Goal: Task Accomplishment & Management: Manage account settings

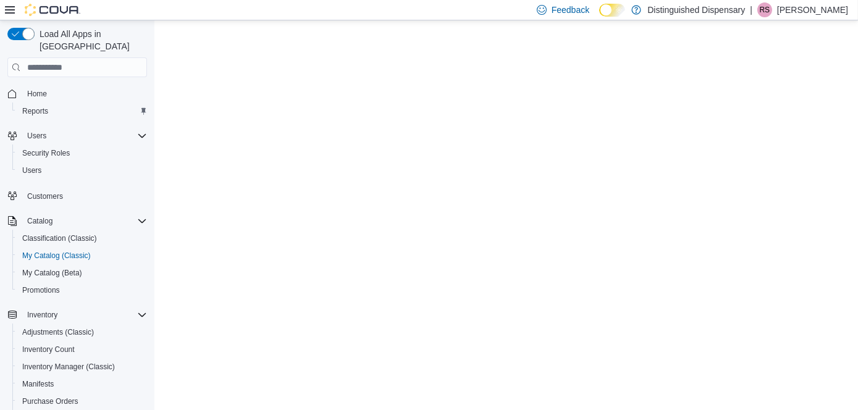
select select "**********"
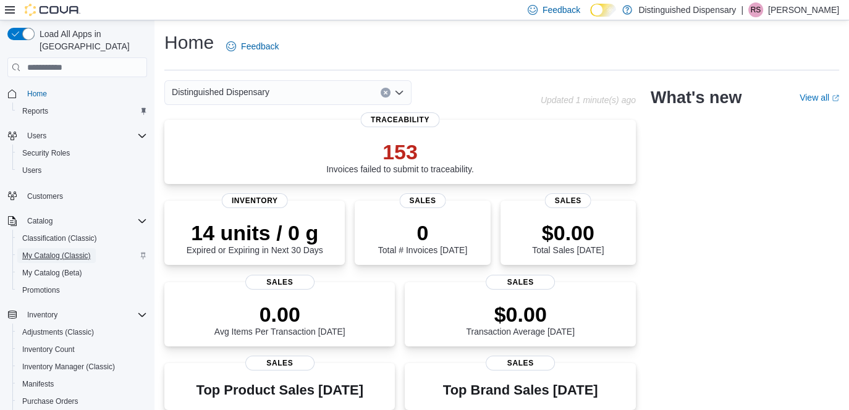
click at [57, 251] on span "My Catalog (Classic)" at bounding box center [56, 256] width 69 height 10
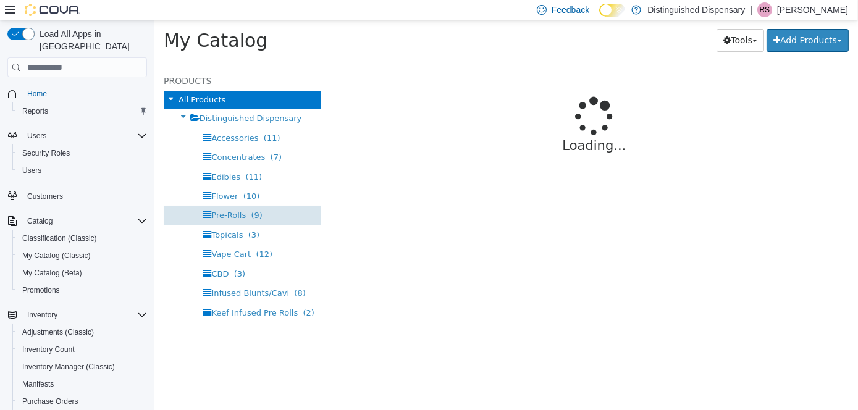
select select "**********"
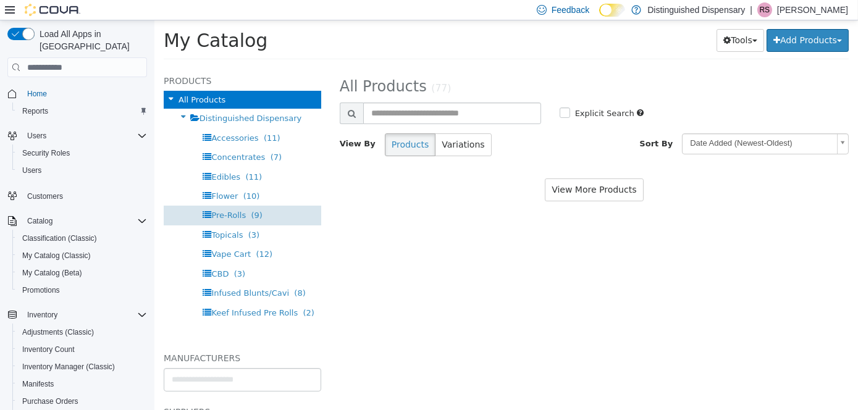
click at [251, 214] on span "(9)" at bounding box center [255, 215] width 11 height 9
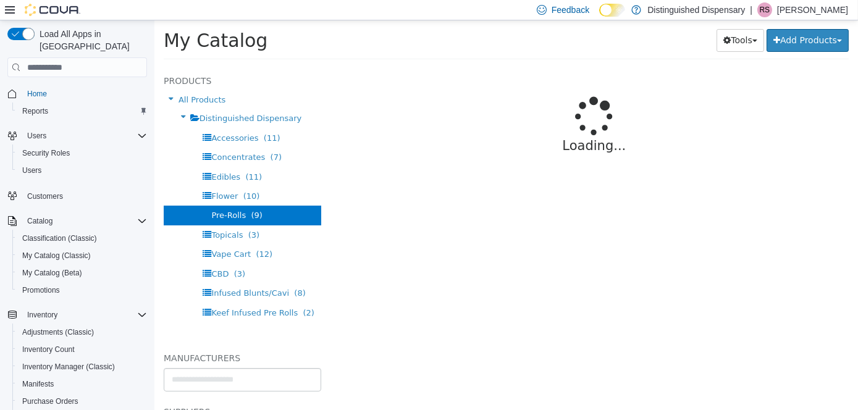
select select "**********"
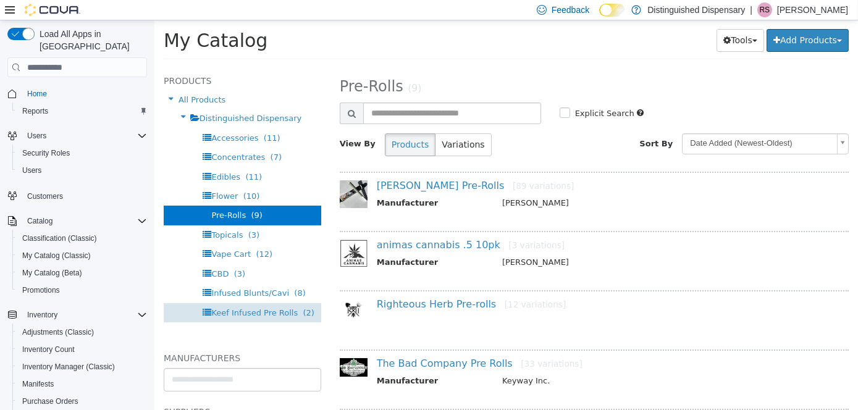
click at [264, 311] on span "Keef Infused Pre Rolls" at bounding box center [254, 312] width 87 height 9
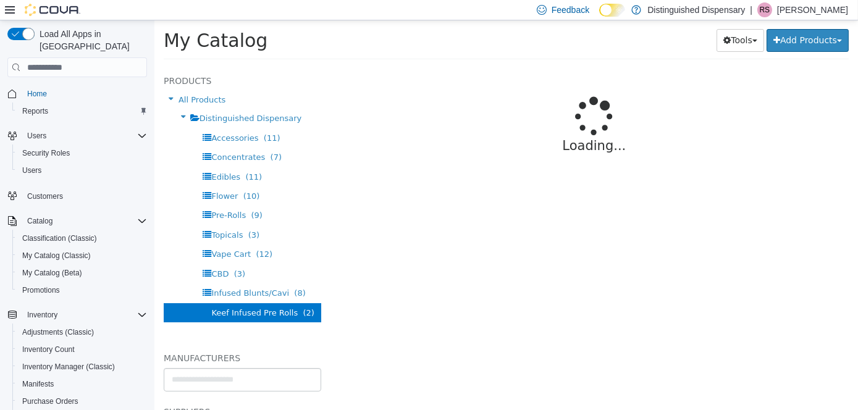
select select "**********"
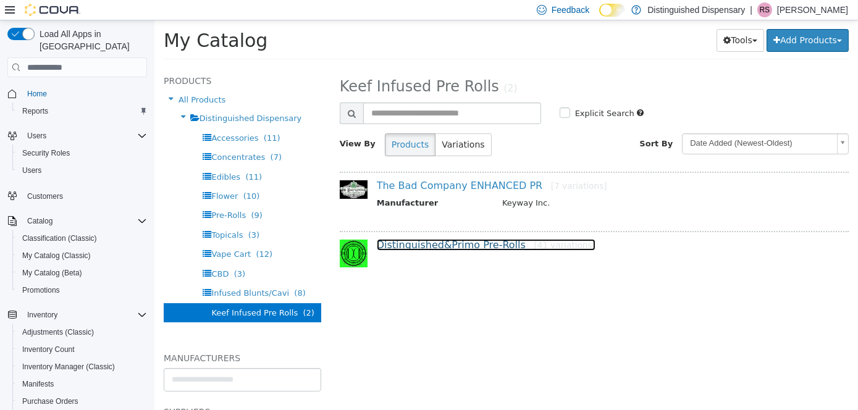
click at [433, 239] on link "Distinguished&Primo Pre-Rolls [41 variations]" at bounding box center [485, 245] width 219 height 12
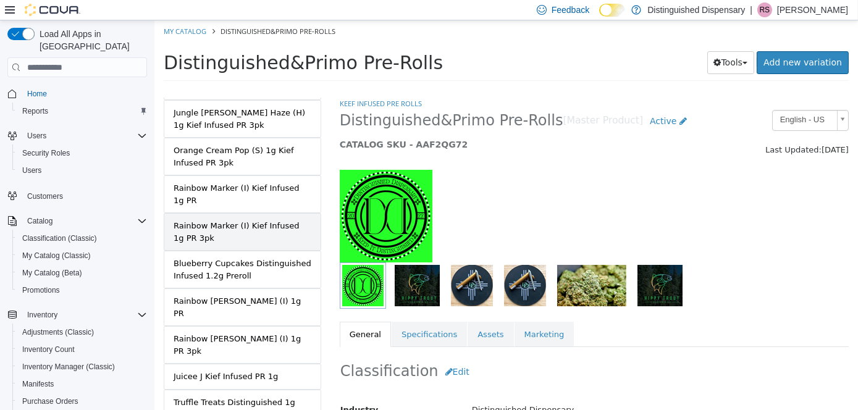
scroll to position [1035, 0]
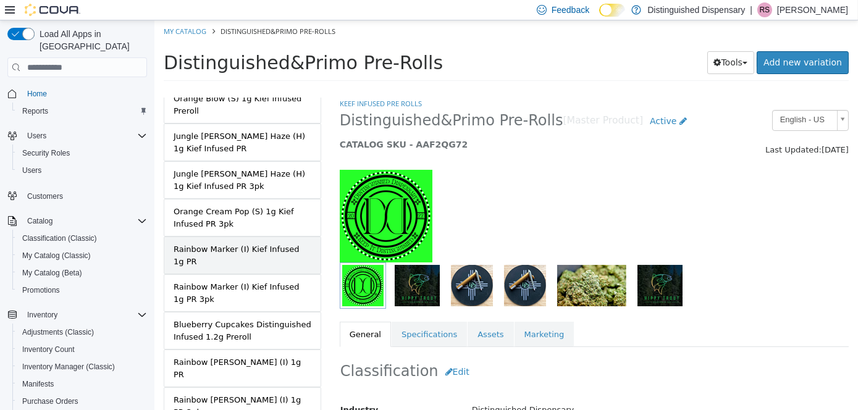
click at [277, 243] on div "Rainbow Marker (I) Kief Infused 1g PR" at bounding box center [242, 255] width 138 height 24
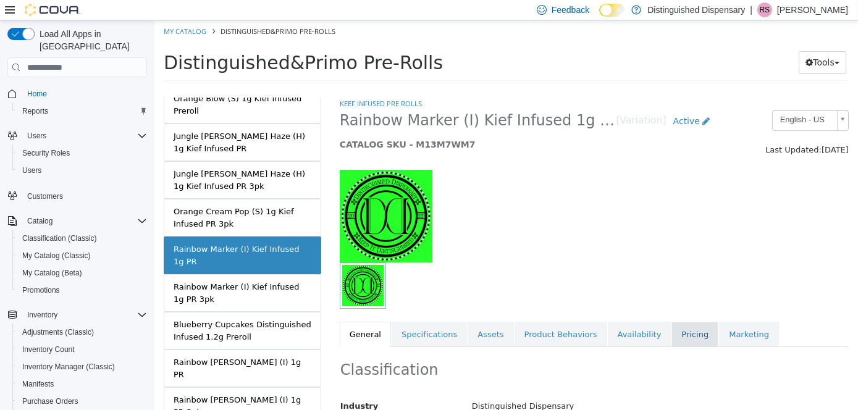
click at [672, 332] on link "Pricing" at bounding box center [694, 335] width 47 height 26
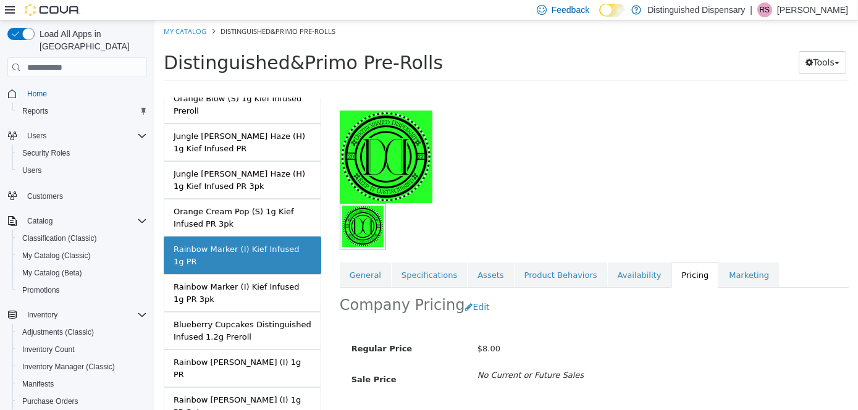
scroll to position [124, 0]
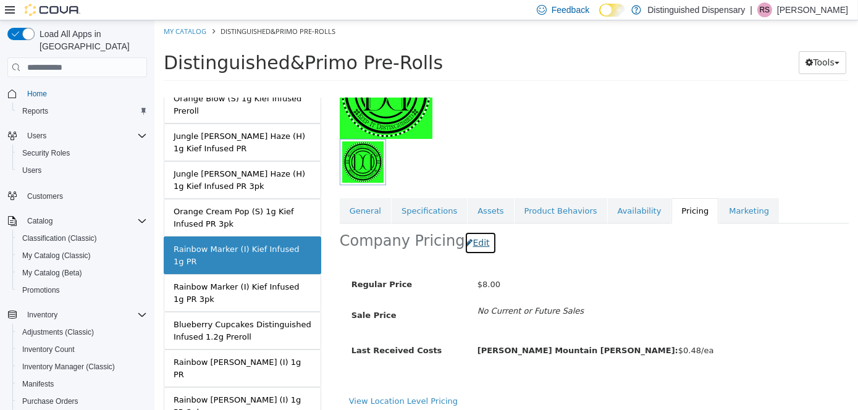
click at [481, 241] on button "Edit" at bounding box center [480, 243] width 32 height 23
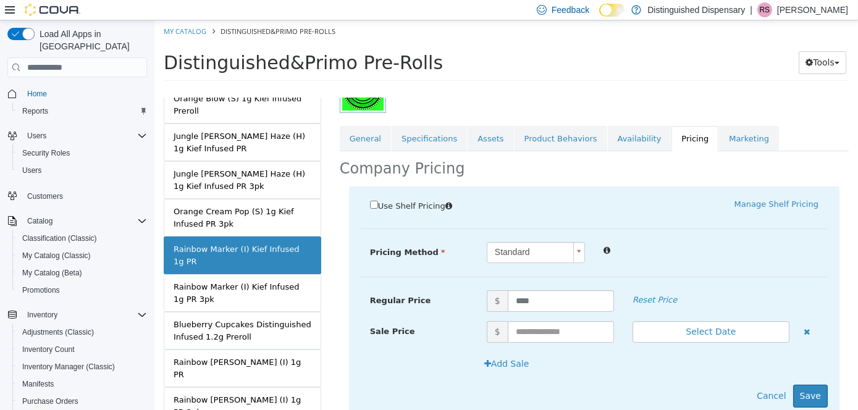
scroll to position [237, 0]
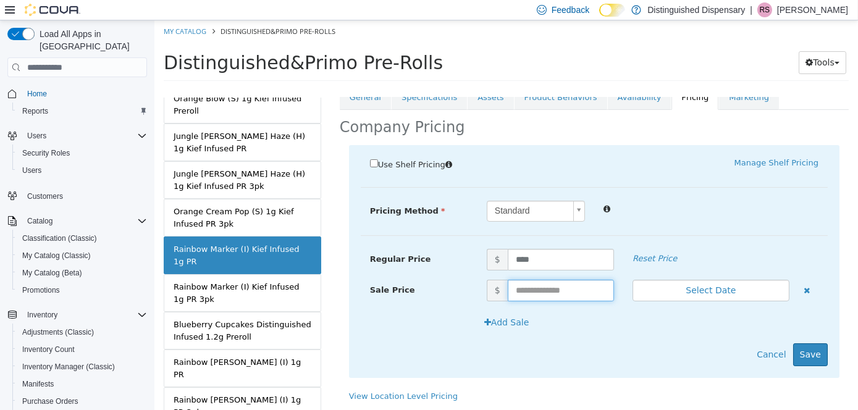
click at [565, 295] on input "text" at bounding box center [560, 291] width 106 height 22
type input "*"
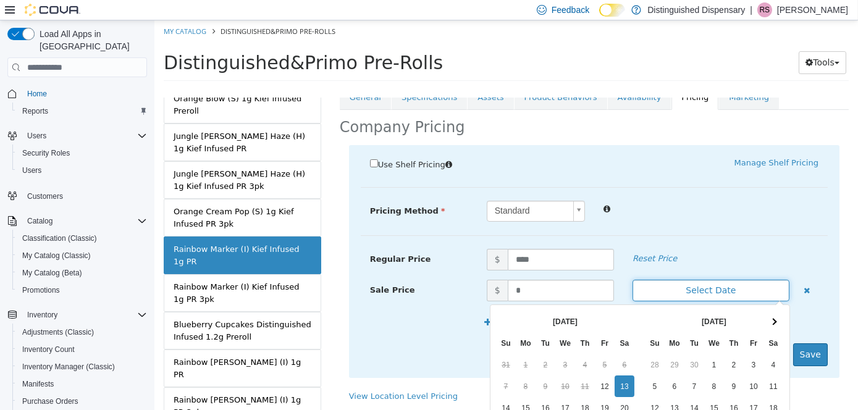
click at [689, 291] on button "Select Date" at bounding box center [710, 291] width 157 height 22
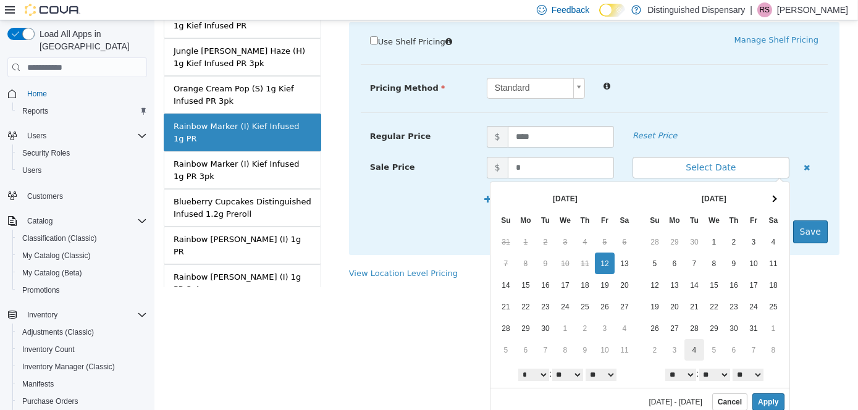
scroll to position [127, 0]
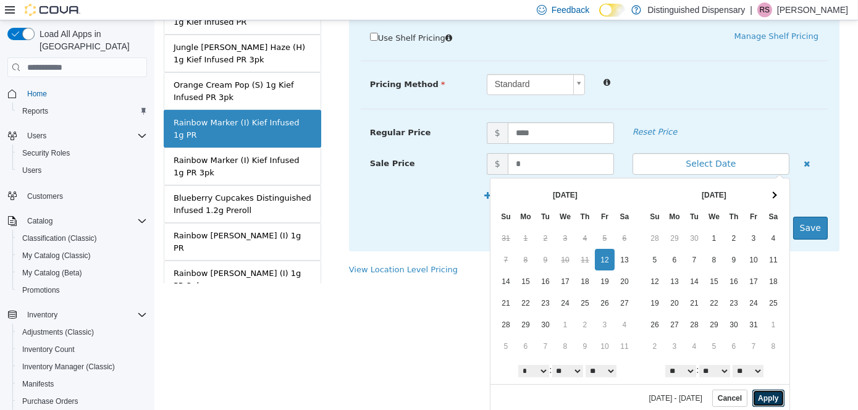
click at [769, 399] on button "Apply" at bounding box center [768, 398] width 32 height 17
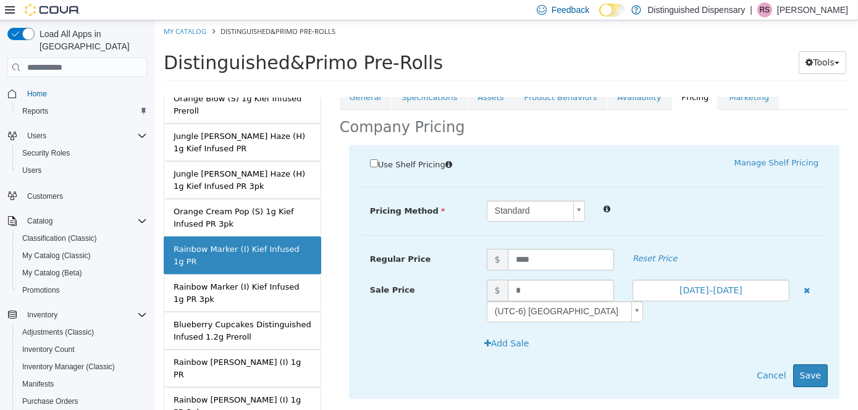
scroll to position [0, 0]
click at [797, 376] on button "Save" at bounding box center [810, 376] width 35 height 23
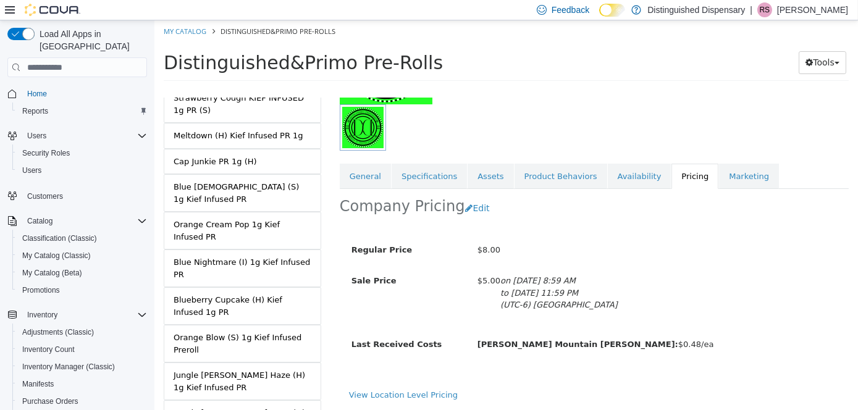
scroll to position [787, 0]
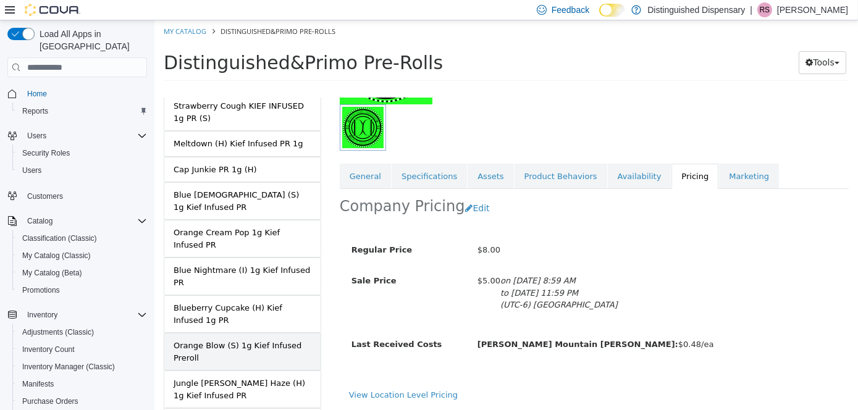
click at [269, 340] on div "Orange Blow (S) 1g Kief Infused Preroll" at bounding box center [242, 352] width 138 height 24
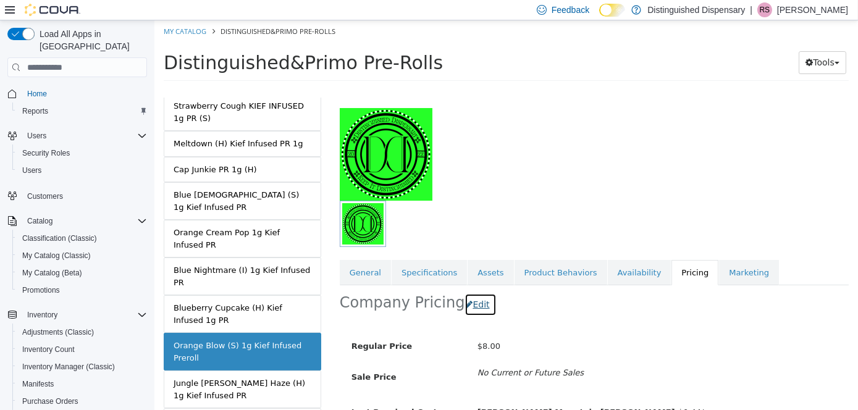
click at [465, 308] on icon "button" at bounding box center [468, 304] width 7 height 9
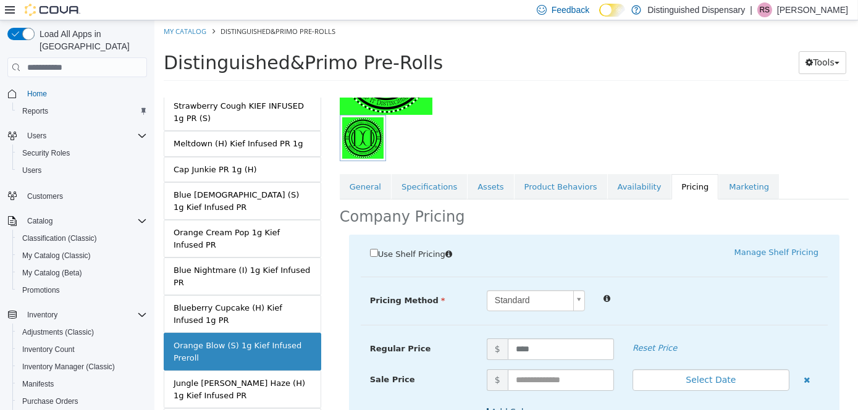
scroll to position [237, 0]
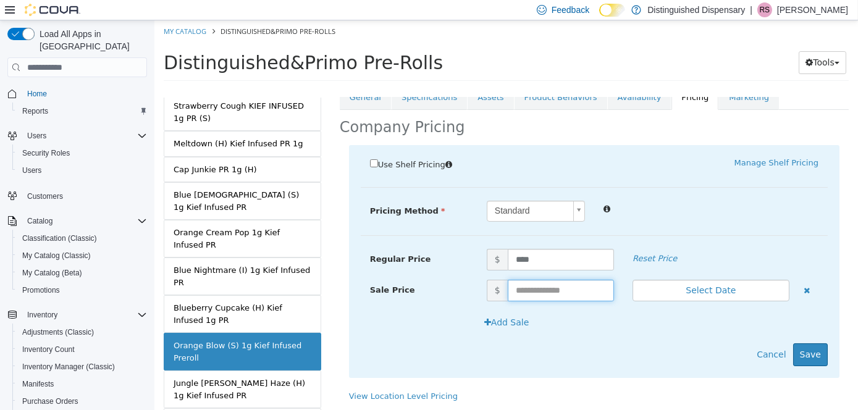
click at [537, 296] on input "text" at bounding box center [560, 291] width 106 height 22
type input "*"
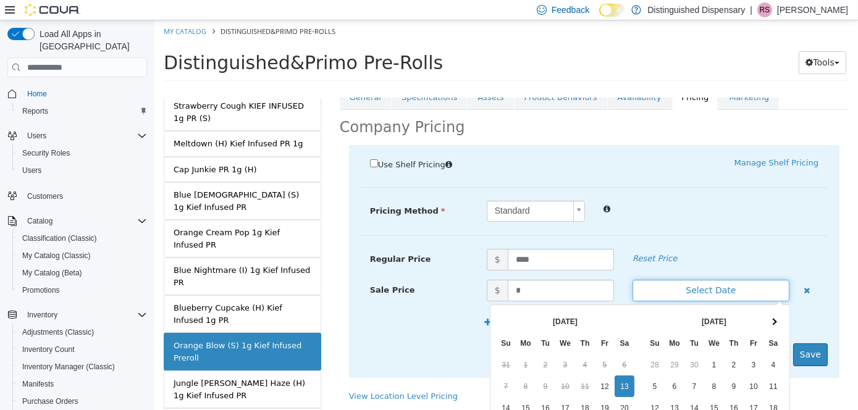
click at [677, 291] on button "Select Date" at bounding box center [710, 291] width 157 height 22
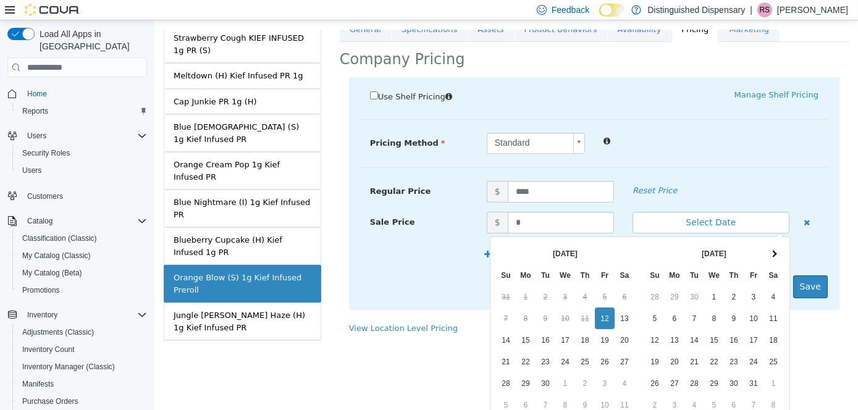
scroll to position [127, 0]
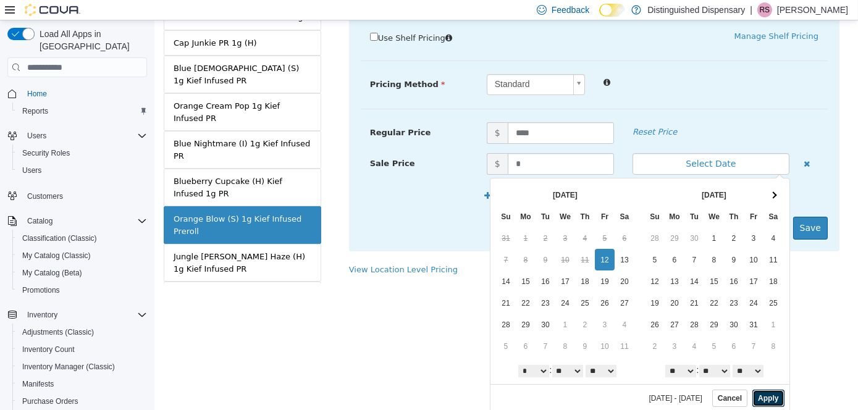
click at [764, 402] on button "Apply" at bounding box center [768, 398] width 32 height 17
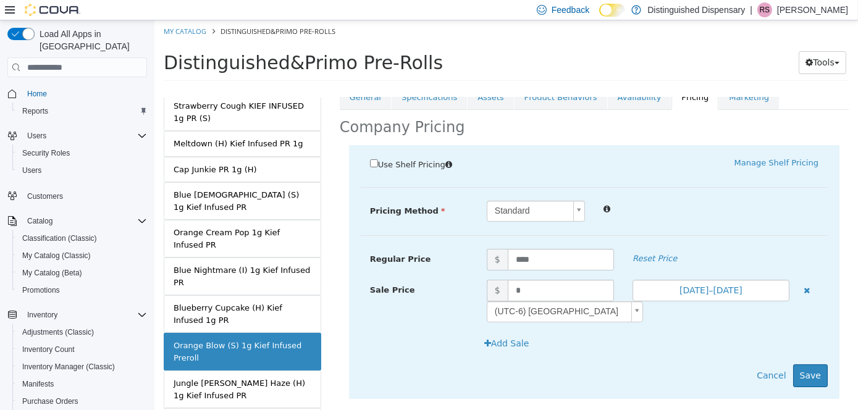
scroll to position [0, 0]
click at [803, 380] on button "Save" at bounding box center [810, 376] width 35 height 23
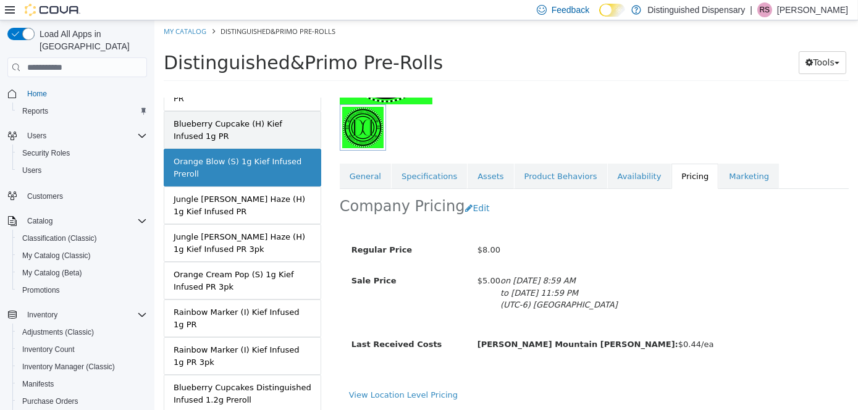
scroll to position [1035, 0]
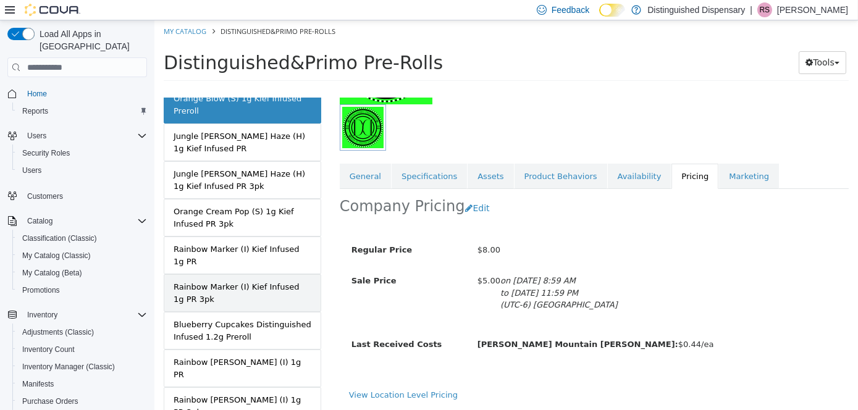
click at [273, 274] on link "Rainbow Marker (I) Kief Infused 1g PR 3pk" at bounding box center [242, 293] width 158 height 38
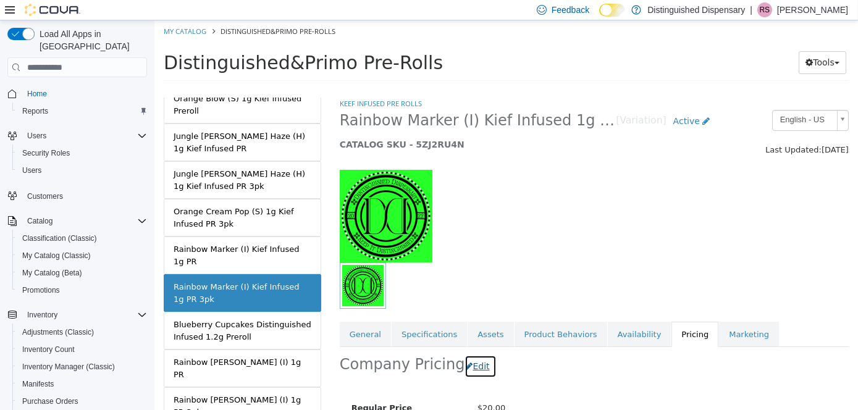
click at [478, 364] on button "Edit" at bounding box center [480, 366] width 32 height 23
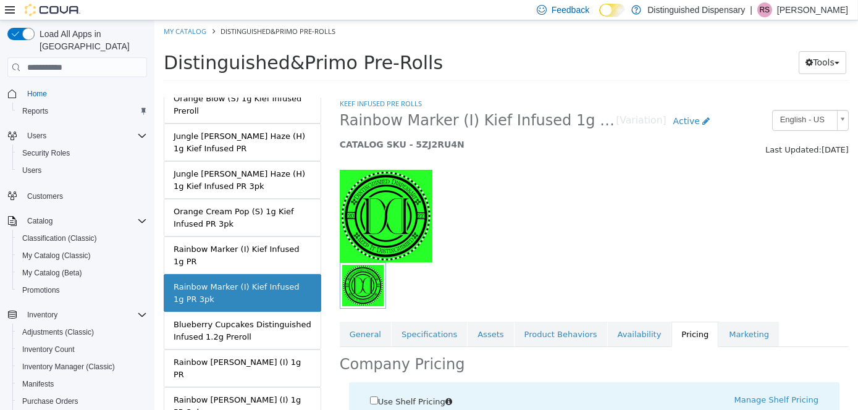
scroll to position [237, 0]
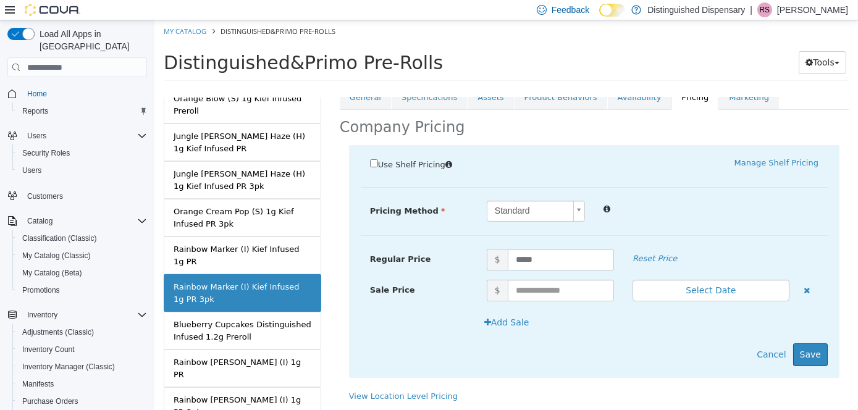
click at [550, 301] on div "Sale Price $ Select Date (UTC-6) [GEOGRAPHIC_DATA]" at bounding box center [593, 296] width 467 height 32
click at [550, 295] on input "text" at bounding box center [560, 291] width 106 height 22
type input "**"
click at [650, 295] on button "Select Date" at bounding box center [710, 291] width 157 height 22
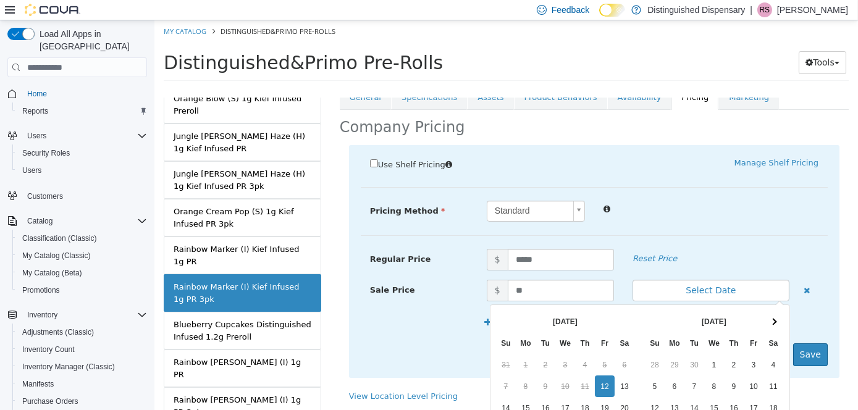
scroll to position [127, 0]
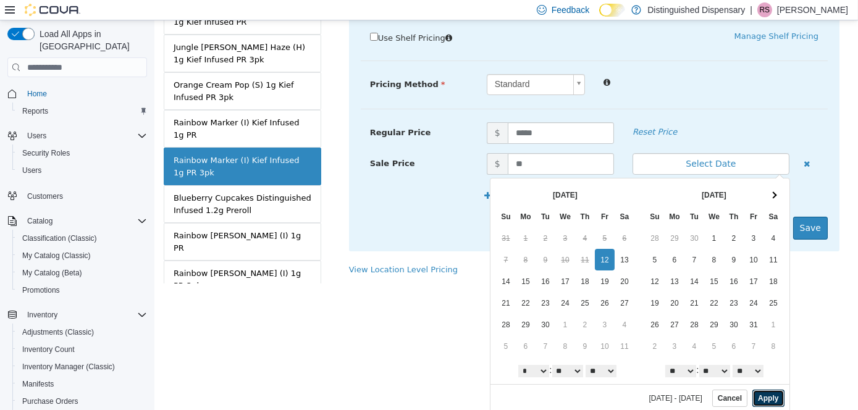
click at [761, 397] on button "Apply" at bounding box center [768, 398] width 32 height 17
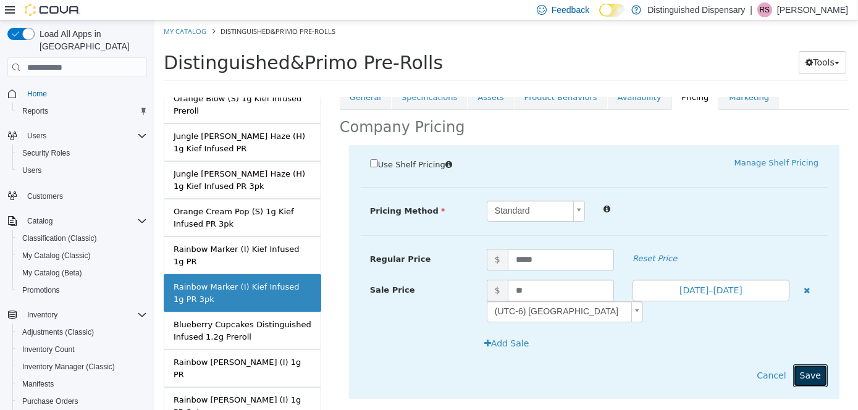
click at [808, 375] on button "Save" at bounding box center [810, 376] width 35 height 23
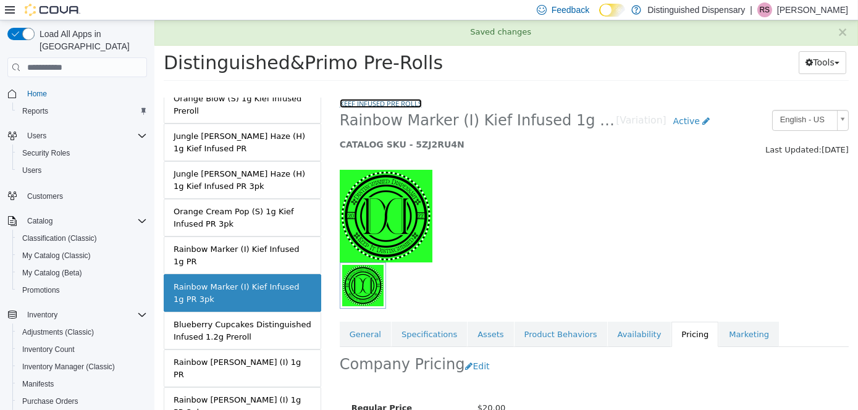
click at [356, 107] on link "Keef Infused Pre Rolls" at bounding box center [380, 103] width 82 height 9
select select "**********"
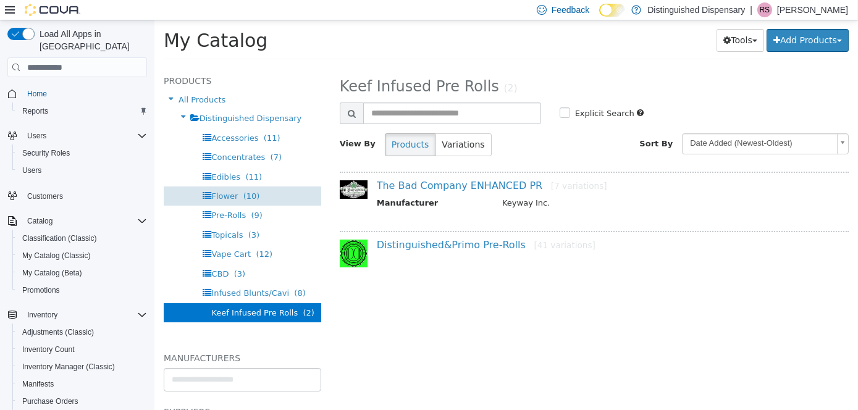
click at [234, 192] on span "Flower (10)" at bounding box center [235, 196] width 48 height 9
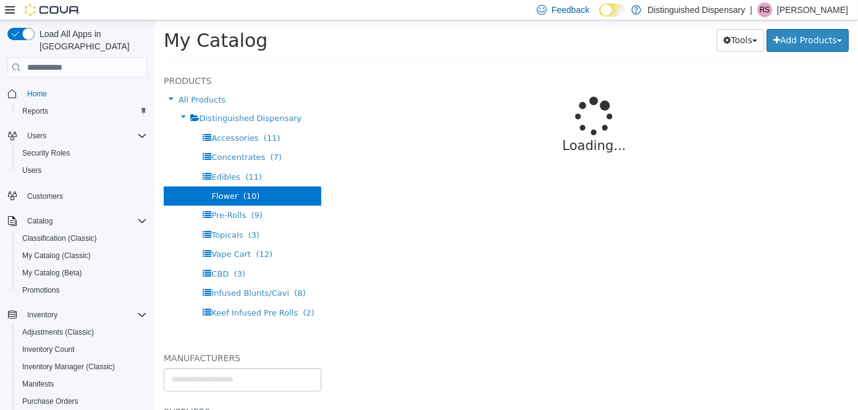
select select "**********"
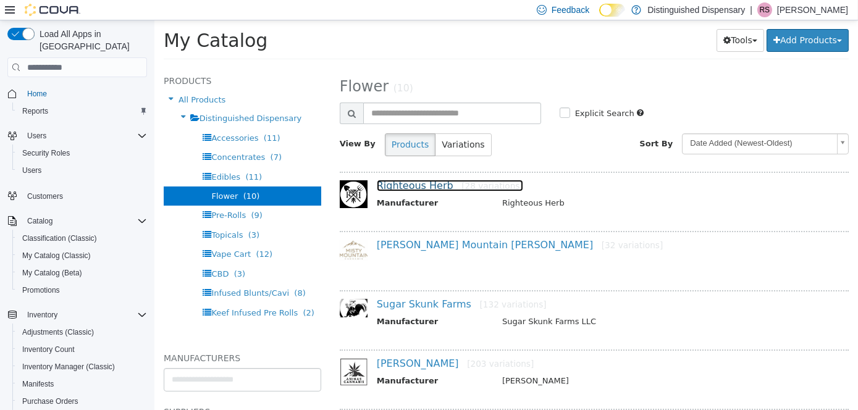
click at [424, 181] on link "Righteous Herb [28 variations]" at bounding box center [449, 186] width 146 height 12
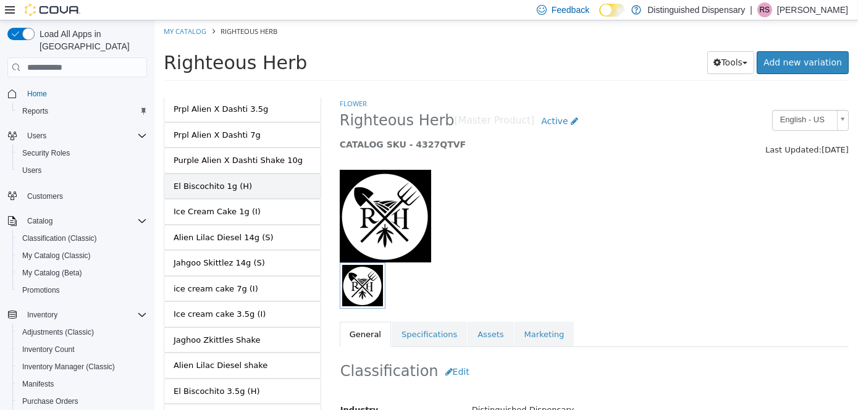
scroll to position [538, 0]
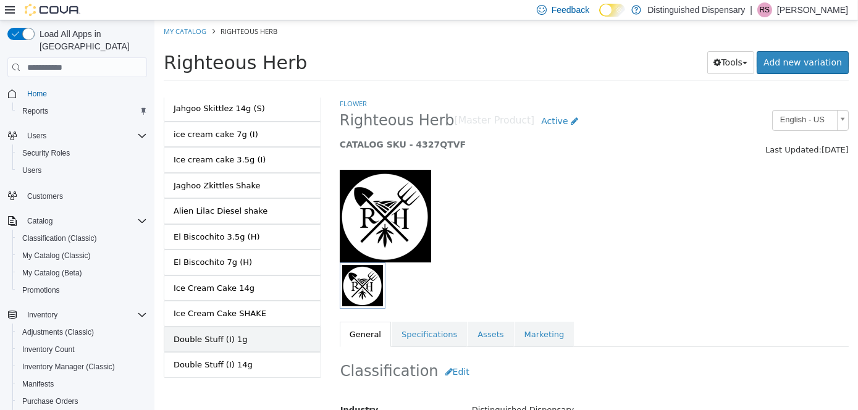
click at [260, 327] on link "Double Stuff (I) 1g" at bounding box center [242, 340] width 158 height 26
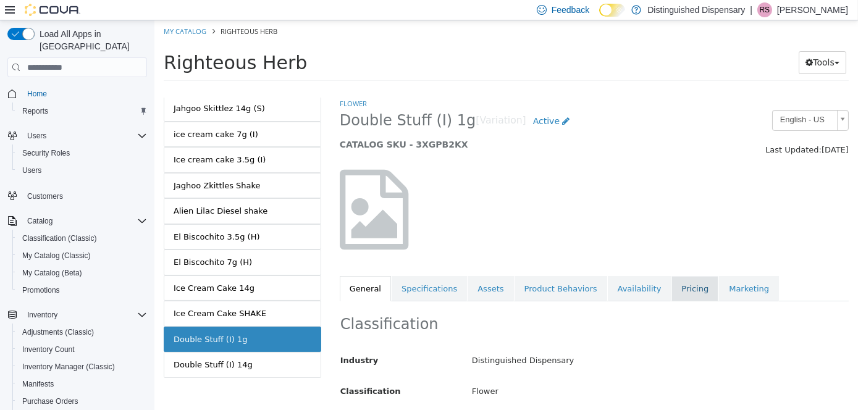
click at [671, 297] on link "Pricing" at bounding box center [694, 289] width 47 height 26
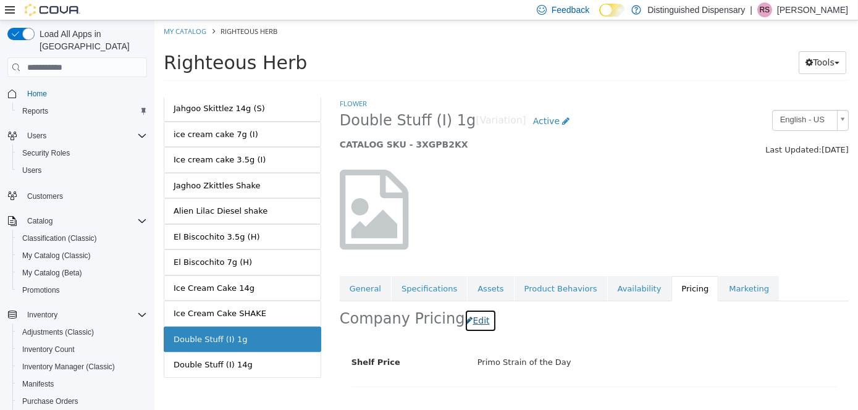
click at [468, 326] on button "Edit" at bounding box center [480, 321] width 32 height 23
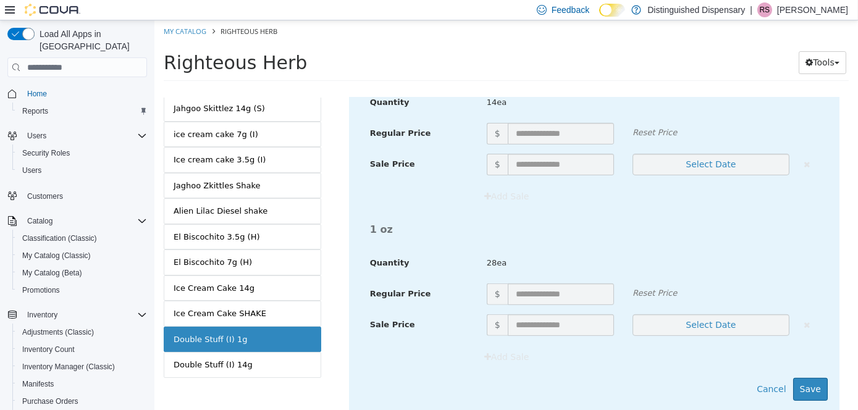
scroll to position [1099, 0]
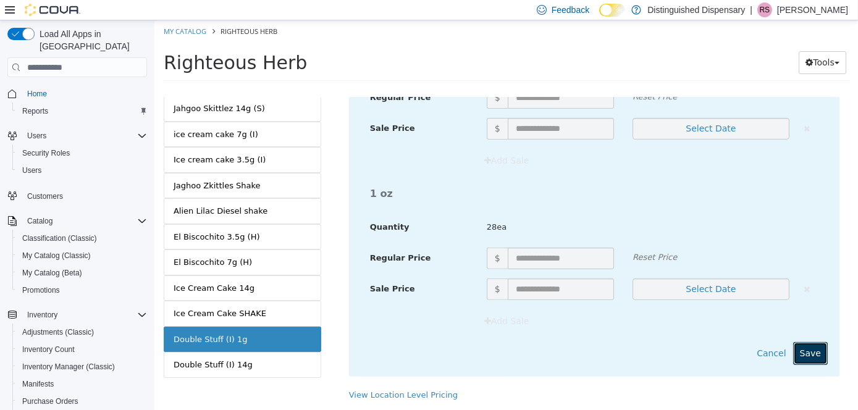
click at [806, 345] on button "Save" at bounding box center [810, 353] width 35 height 23
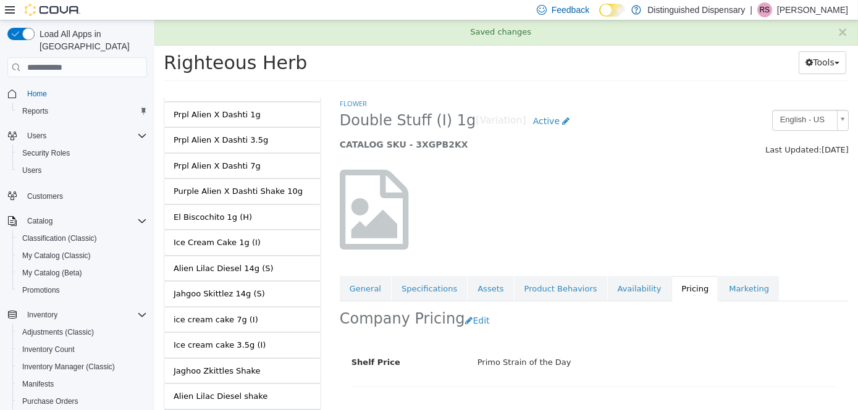
scroll to position [0, 0]
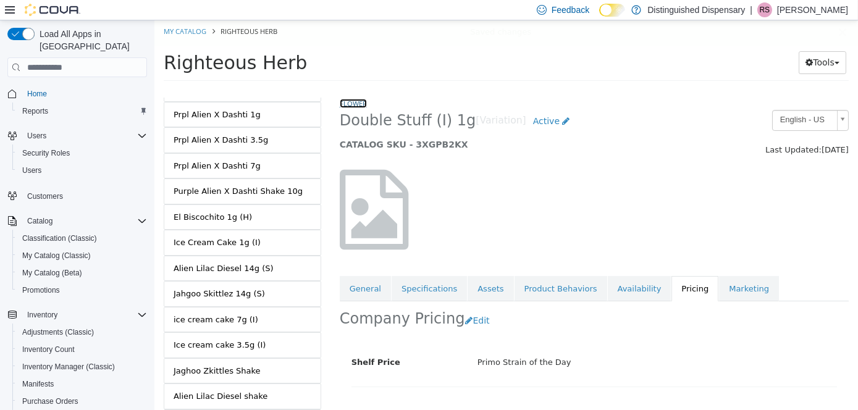
click at [351, 107] on link "Flower" at bounding box center [352, 103] width 27 height 9
select select "**********"
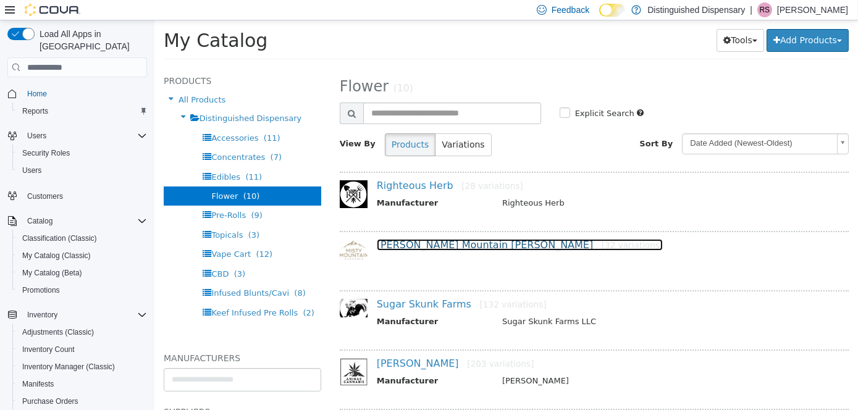
click at [397, 246] on link "[PERSON_NAME] Mountain [PERSON_NAME] [32 variations]" at bounding box center [519, 245] width 287 height 12
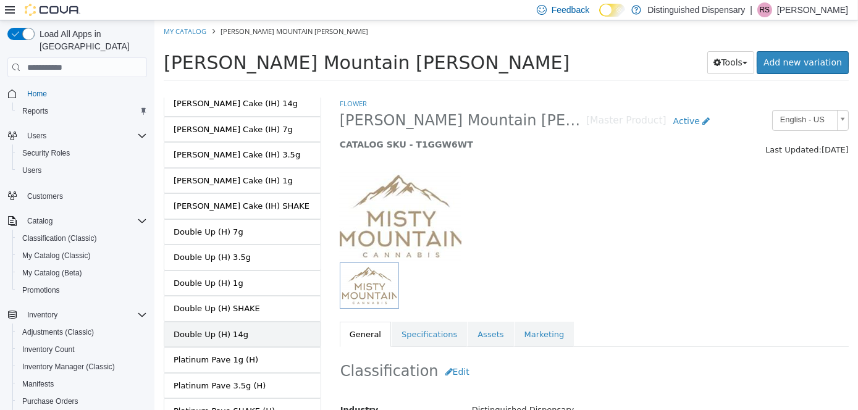
scroll to position [556, 0]
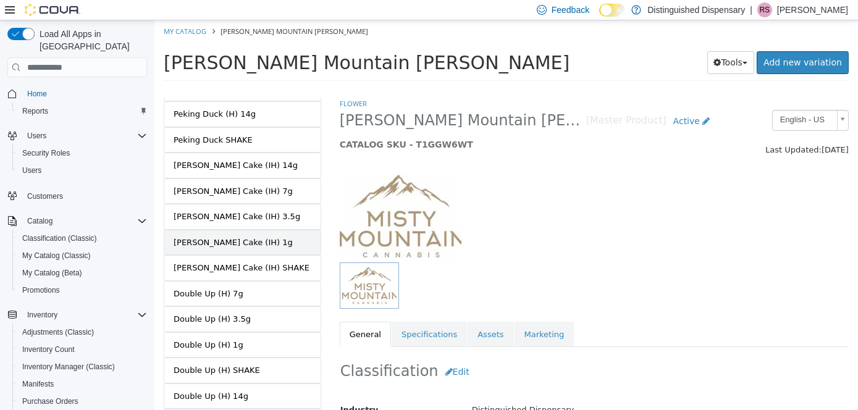
click at [284, 230] on link "[PERSON_NAME] Cake (IH) 1g" at bounding box center [242, 243] width 158 height 26
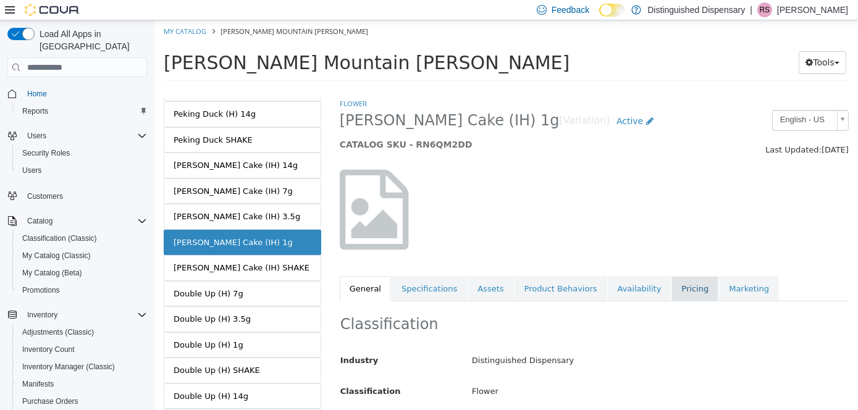
click at [672, 288] on link "Pricing" at bounding box center [694, 289] width 47 height 26
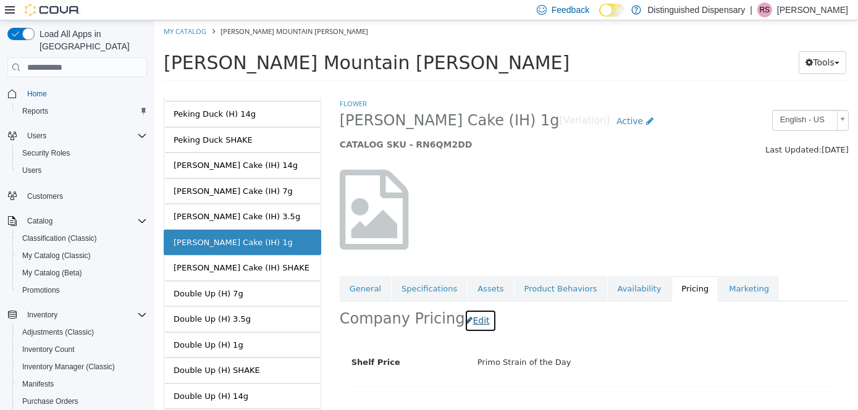
click at [470, 329] on button "Edit" at bounding box center [480, 321] width 32 height 23
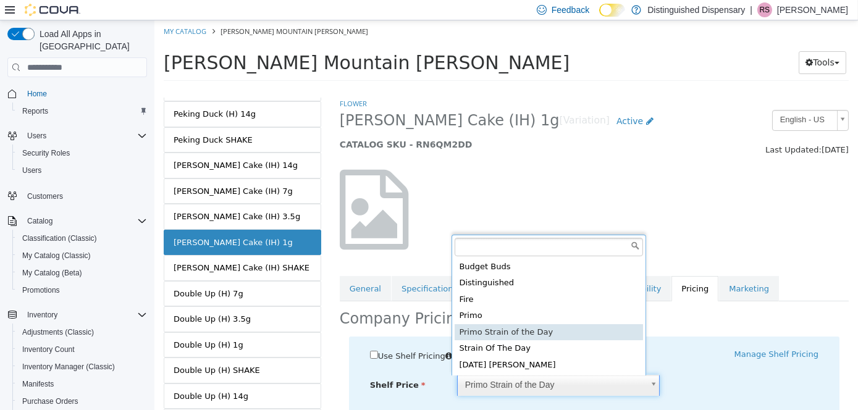
click at [513, 89] on body "Saving Bulk Changes... × Saved changes My Catalog [PERSON_NAME][GEOGRAPHIC_DATA…" at bounding box center [506, 54] width 704 height 69
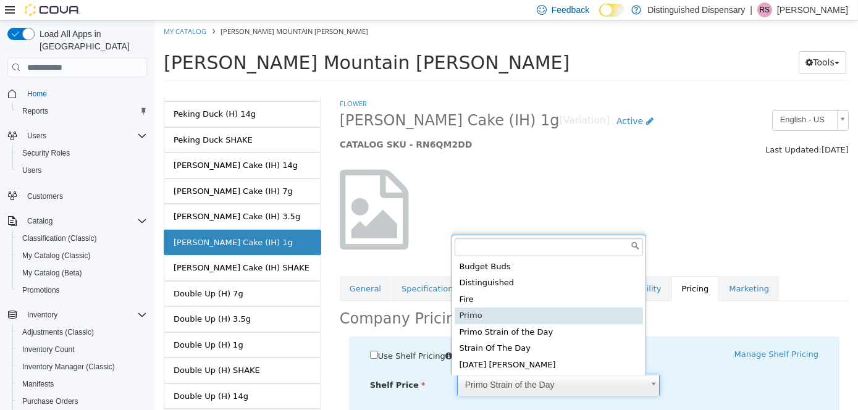
type input "****"
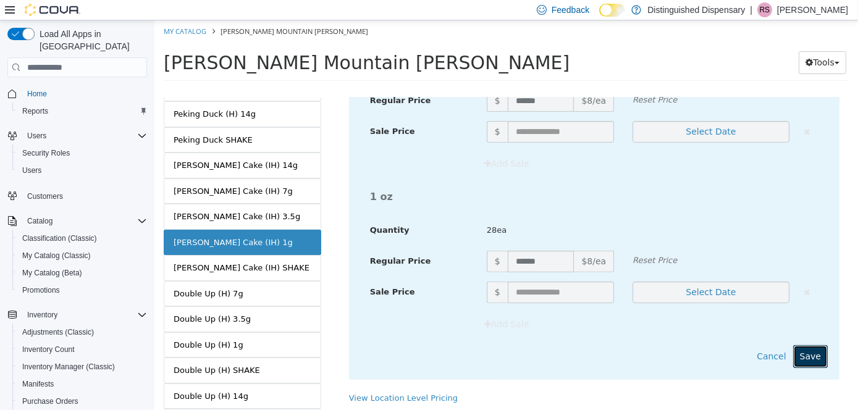
click at [794, 360] on button "Save" at bounding box center [810, 356] width 35 height 23
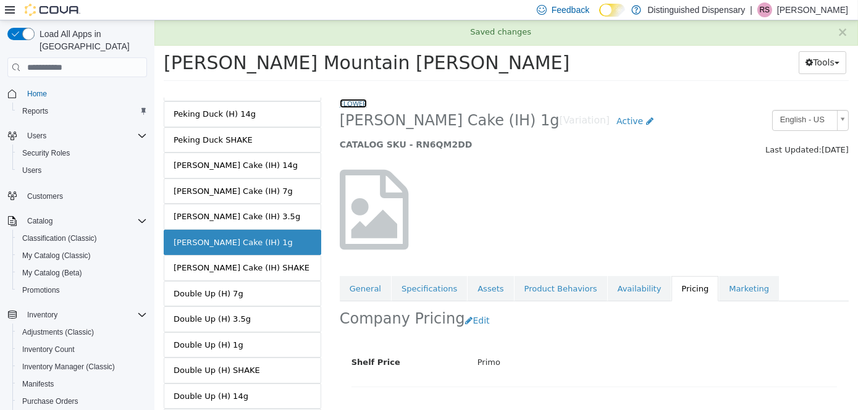
click at [354, 102] on link "Flower" at bounding box center [352, 103] width 27 height 9
select select "**********"
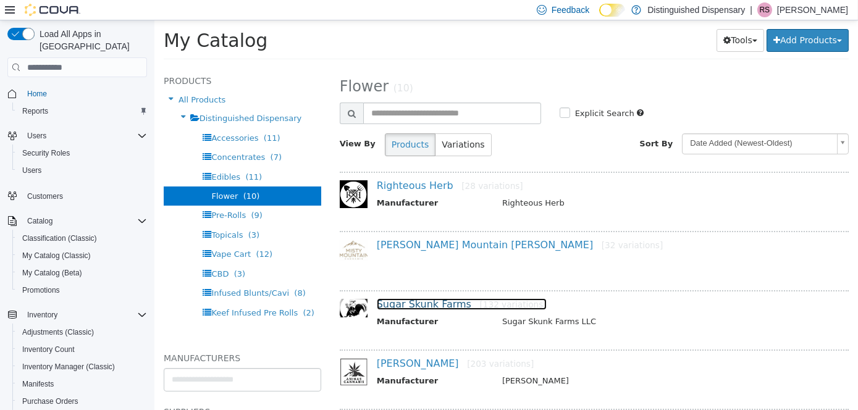
click at [426, 298] on link "Sugar Skunk Farms [132 variations]" at bounding box center [461, 304] width 170 height 12
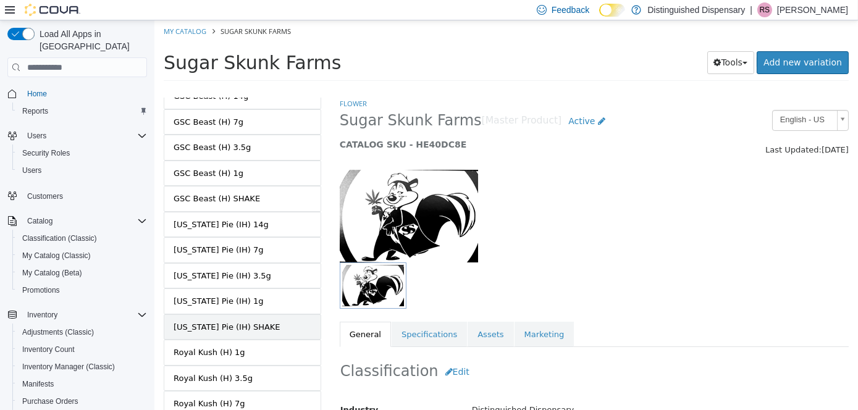
scroll to position [3170, 0]
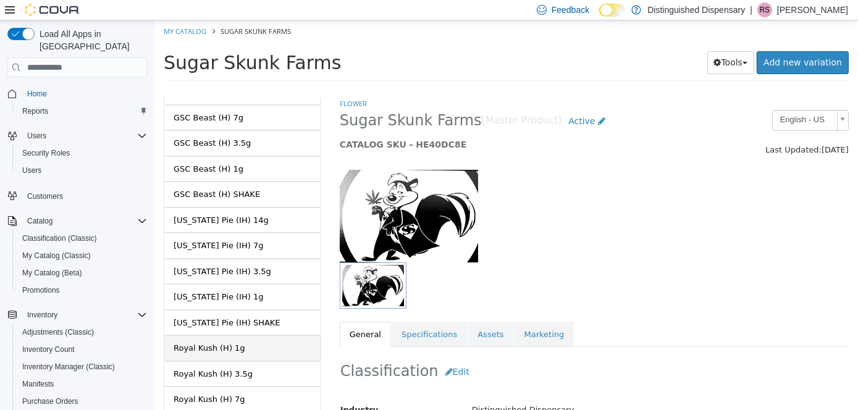
drag, startPoint x: 283, startPoint y: 298, endPoint x: 307, endPoint y: 298, distance: 23.5
click at [284, 336] on link "Royal Kush (H) 1g" at bounding box center [242, 349] width 158 height 26
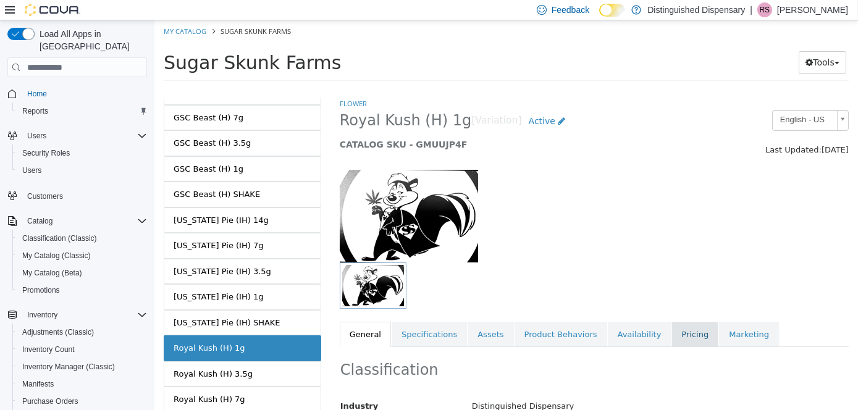
click at [671, 327] on link "Pricing" at bounding box center [694, 335] width 47 height 26
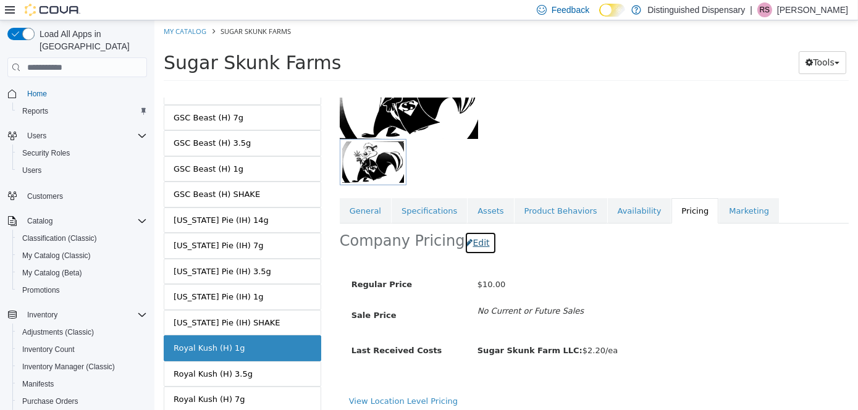
click at [476, 243] on button "Edit" at bounding box center [480, 243] width 32 height 23
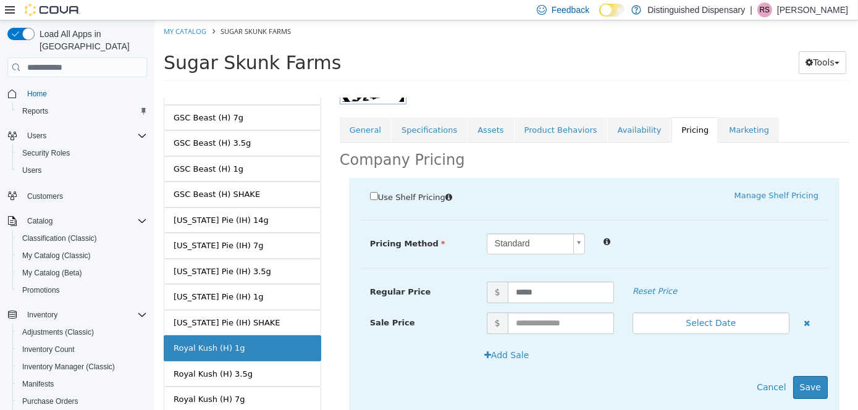
scroll to position [237, 0]
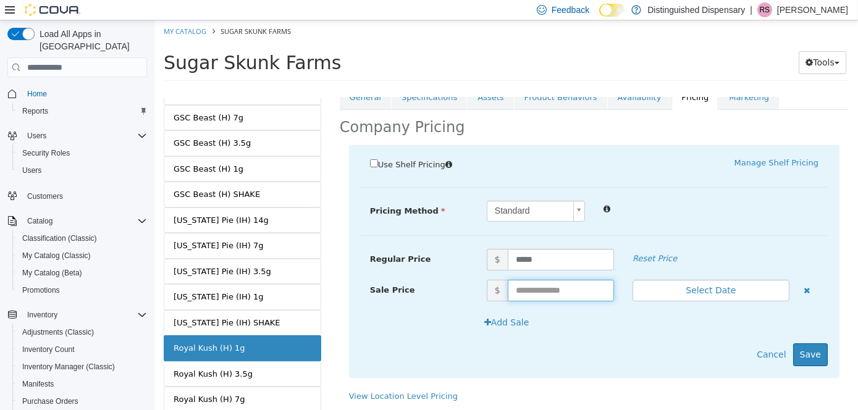
click at [525, 291] on input "text" at bounding box center [560, 291] width 106 height 22
type input "*"
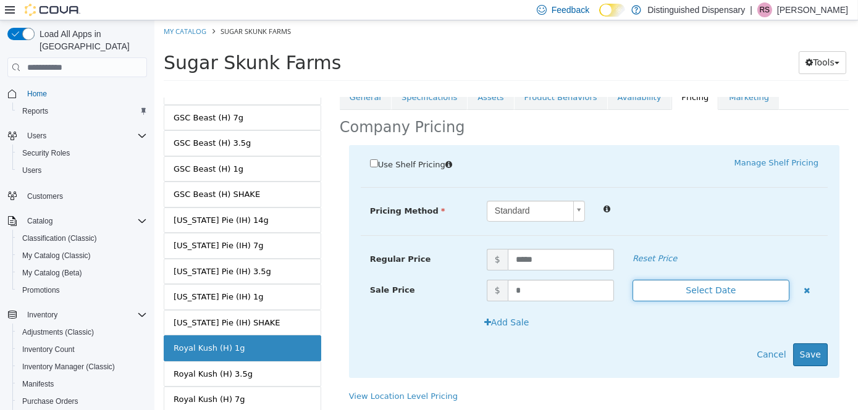
click at [696, 294] on button "Select Date" at bounding box center [710, 291] width 157 height 22
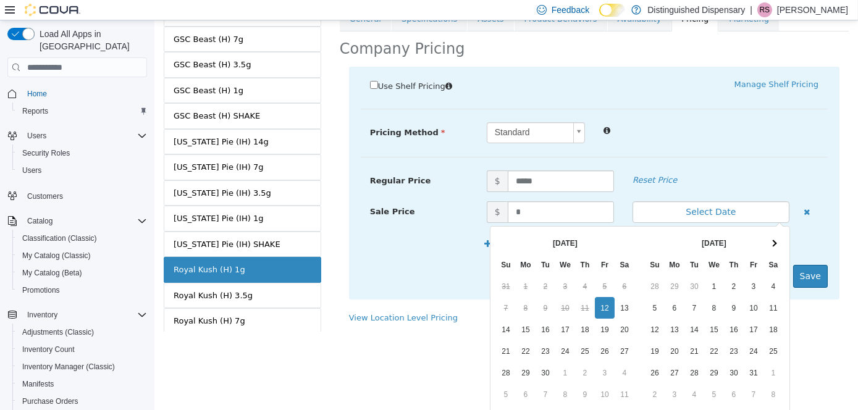
scroll to position [127, 0]
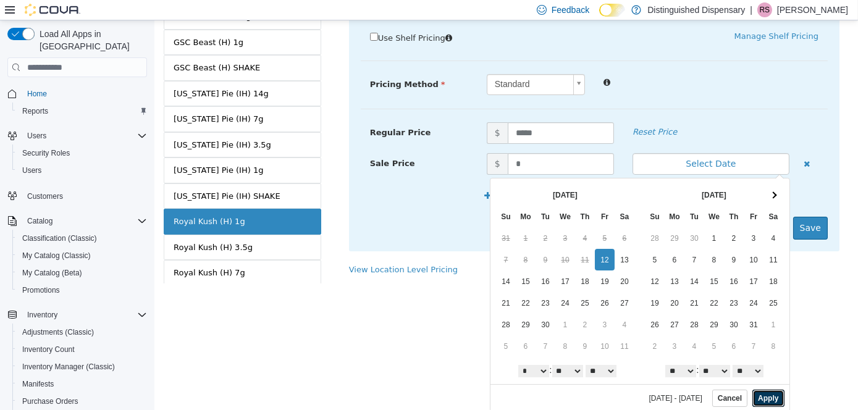
drag, startPoint x: 766, startPoint y: 400, endPoint x: 789, endPoint y: 388, distance: 26.3
click at [766, 400] on button "Apply" at bounding box center [768, 398] width 32 height 17
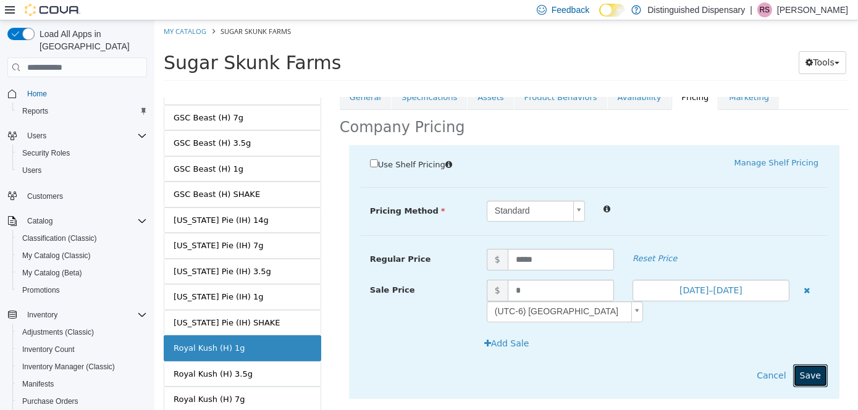
click at [798, 374] on button "Save" at bounding box center [810, 376] width 35 height 23
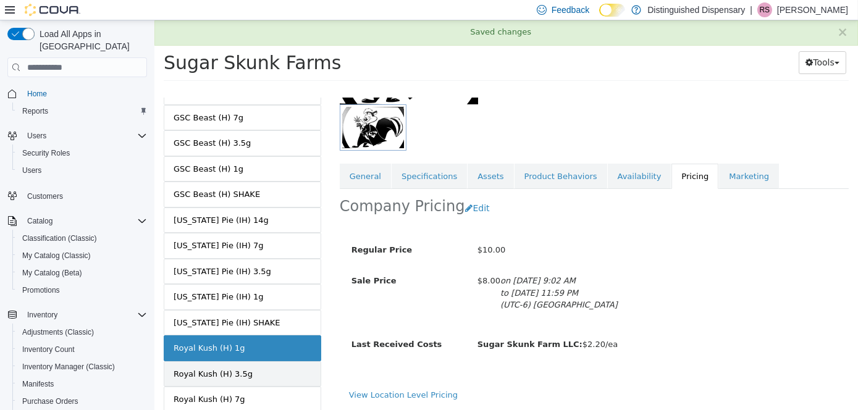
click at [239, 368] on div "Royal Kush (H) 3.5g" at bounding box center [212, 374] width 79 height 12
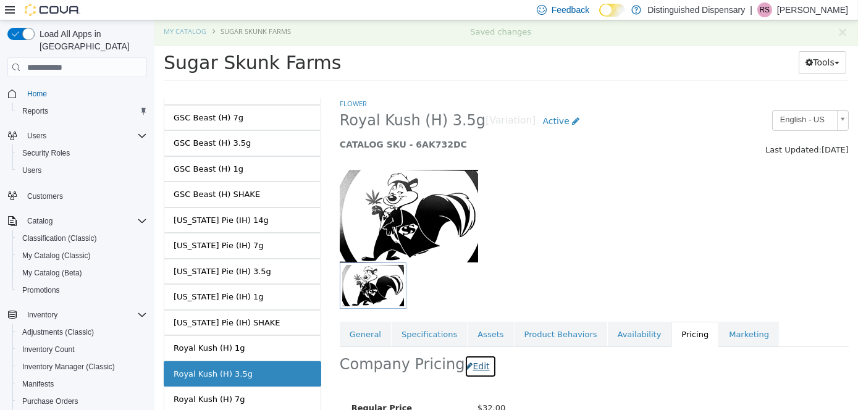
click at [468, 367] on button "Edit" at bounding box center [480, 366] width 32 height 23
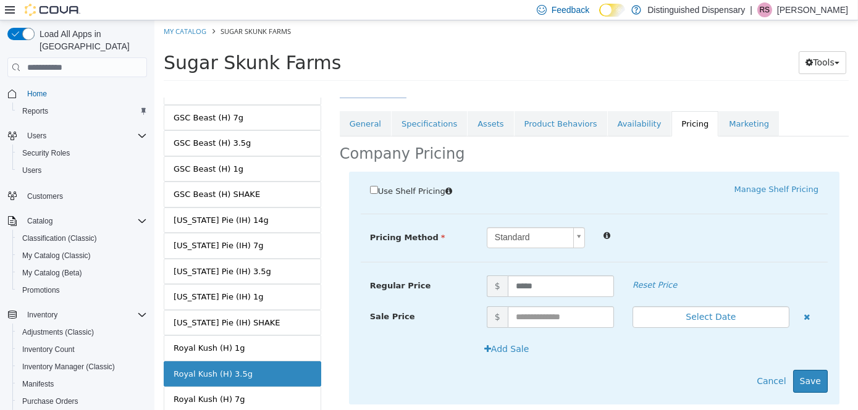
scroll to position [237, 0]
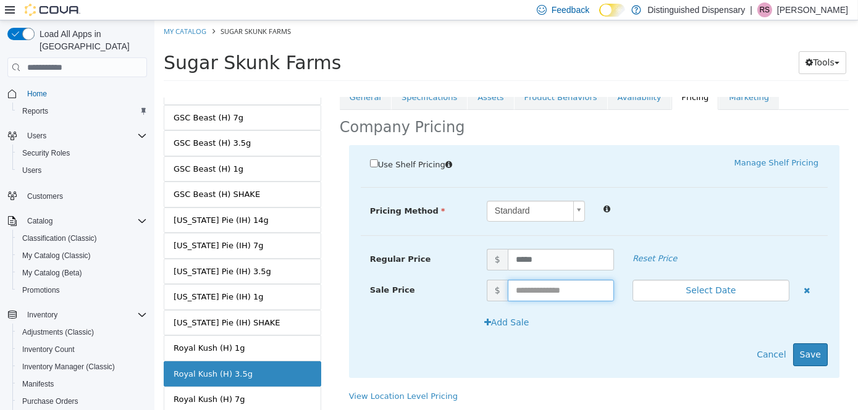
click at [554, 292] on input "text" at bounding box center [560, 291] width 106 height 22
type input "**"
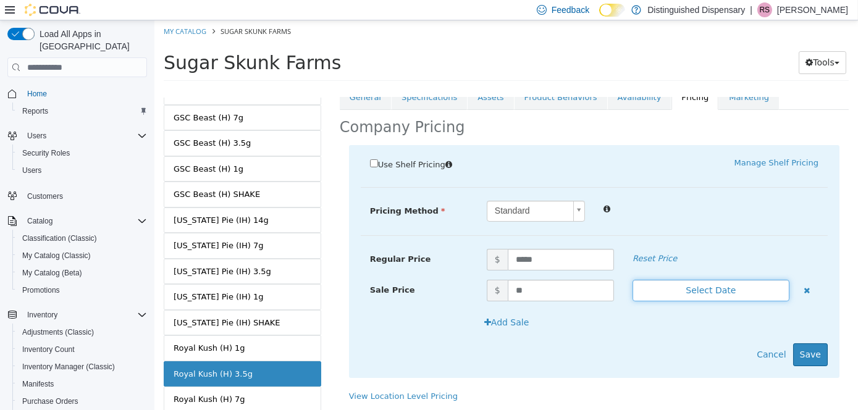
click at [656, 290] on button "Select Date" at bounding box center [710, 291] width 157 height 22
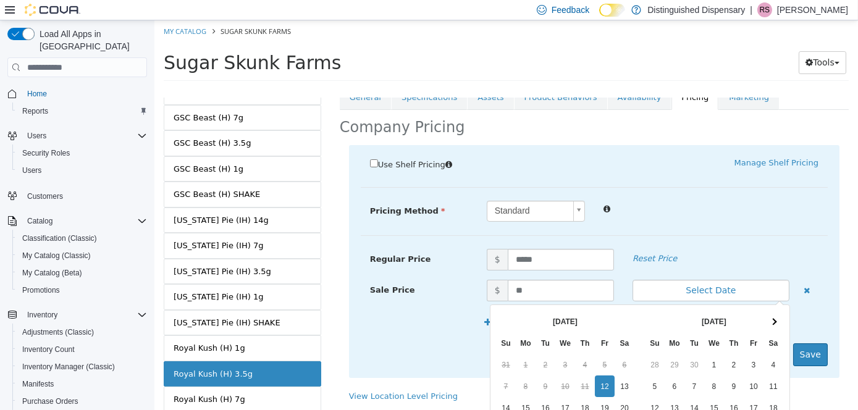
scroll to position [127, 0]
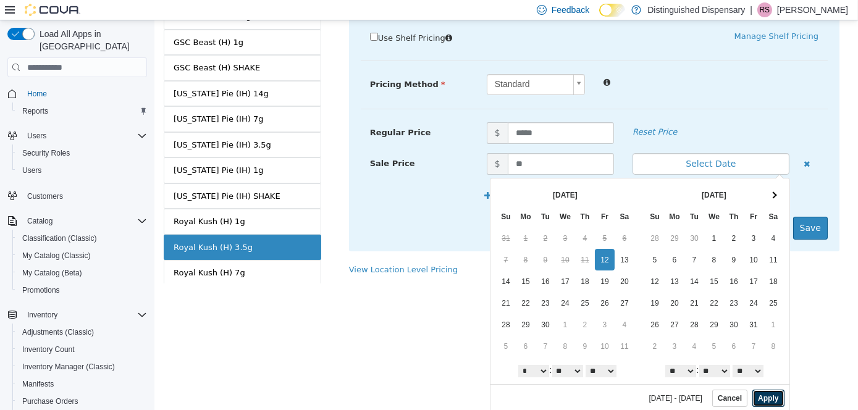
click at [761, 397] on button "Apply" at bounding box center [768, 398] width 32 height 17
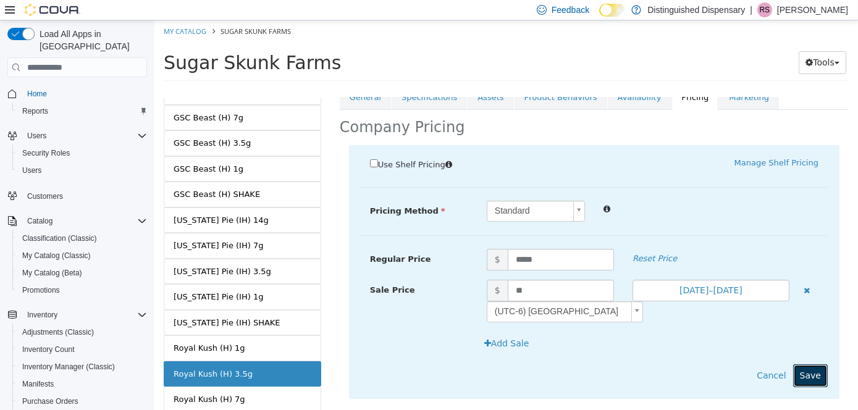
click at [801, 383] on button "Save" at bounding box center [810, 376] width 35 height 23
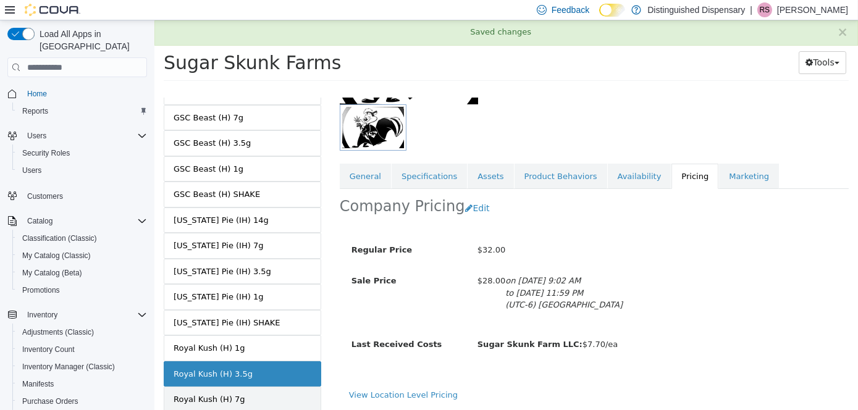
click at [243, 387] on link "Royal Kush (H) 7g" at bounding box center [242, 400] width 158 height 26
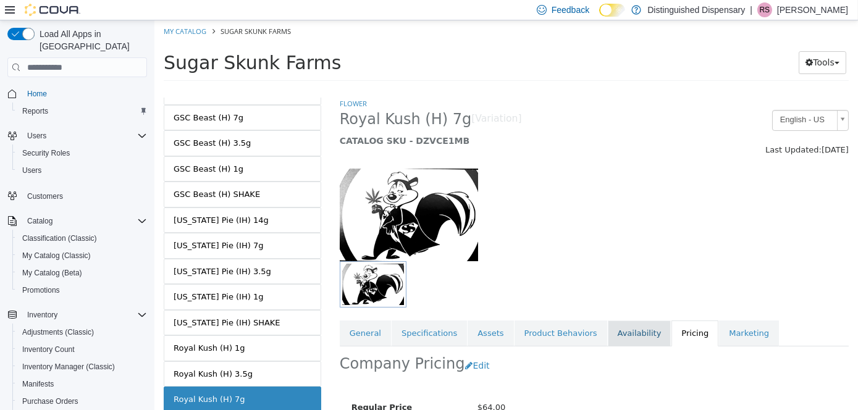
click at [615, 336] on link "Availability" at bounding box center [639, 334] width 64 height 26
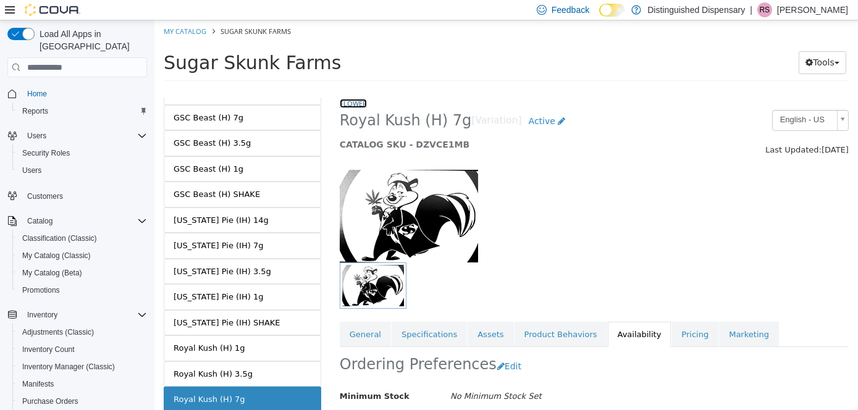
click at [363, 104] on link "Flower" at bounding box center [352, 103] width 27 height 9
select select "**********"
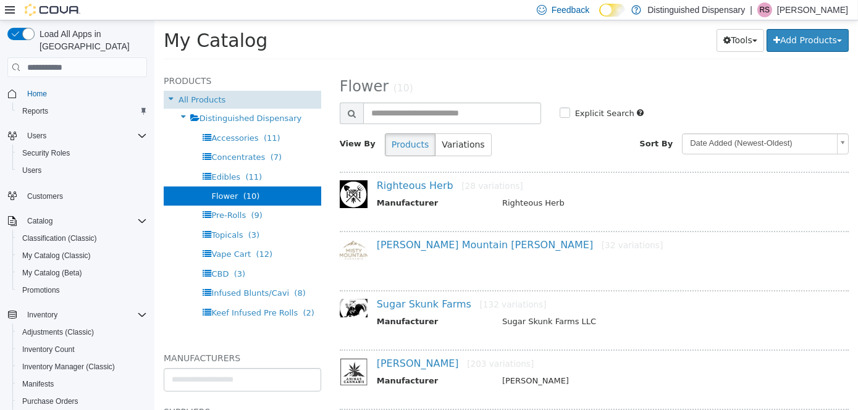
click at [195, 103] on span "All Products" at bounding box center [201, 99] width 47 height 9
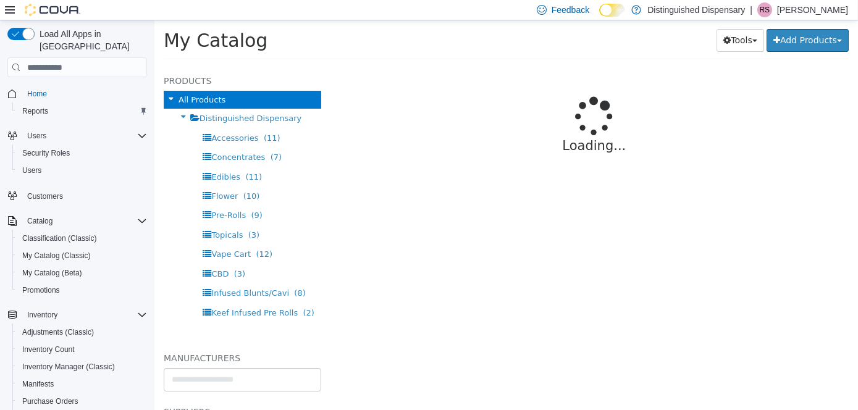
select select "**********"
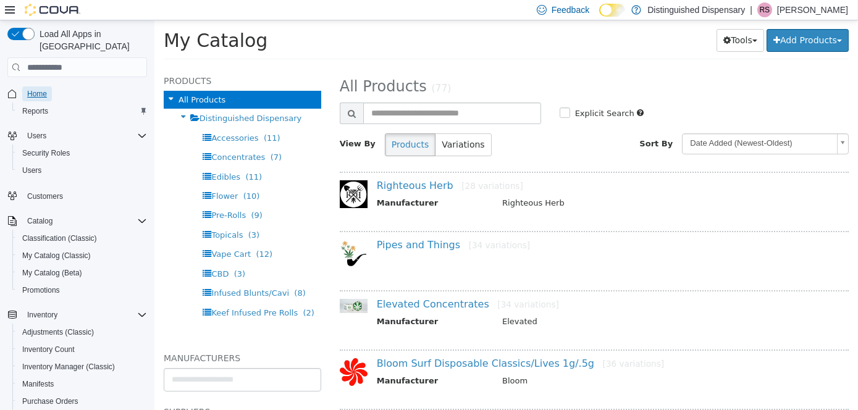
click at [32, 89] on span "Home" at bounding box center [37, 94] width 20 height 10
